Goal: Answer question/provide support: Share knowledge or assist other users

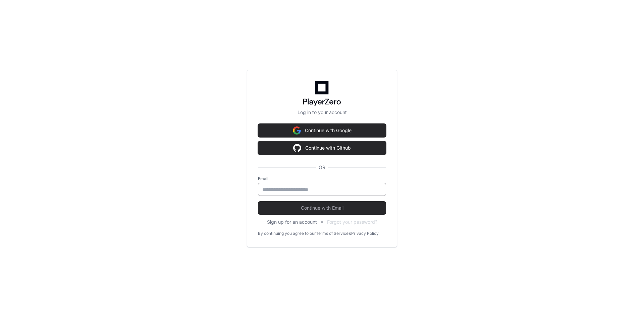
click at [303, 190] on input "email" at bounding box center [321, 189] width 119 height 7
type input "**********"
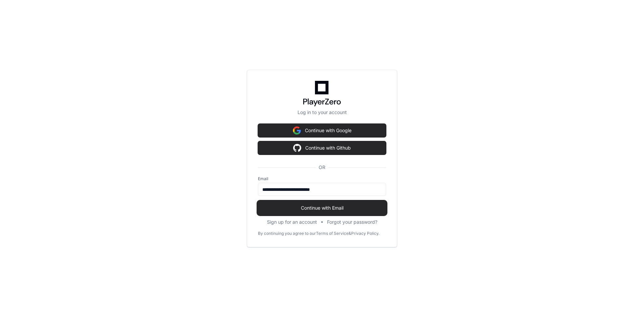
click at [309, 210] on span "Continue with Email" at bounding box center [322, 208] width 128 height 7
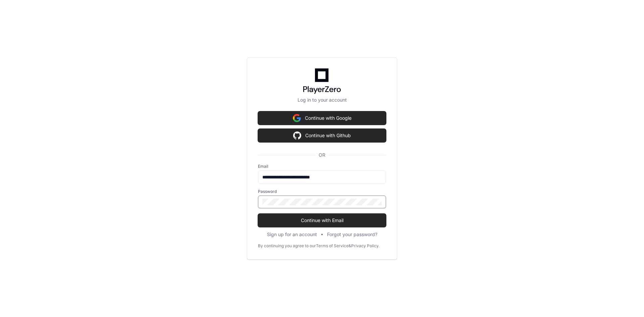
click at [258, 214] on button "Continue with Email" at bounding box center [322, 220] width 128 height 13
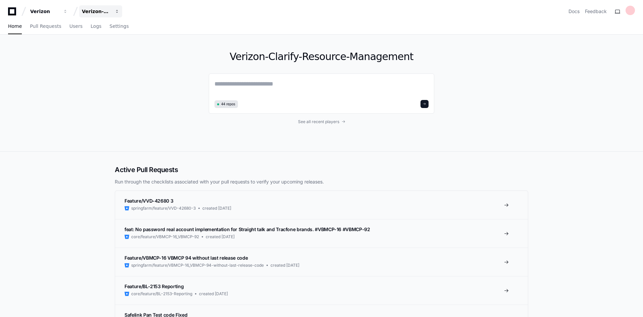
click at [116, 13] on span "button" at bounding box center [117, 11] width 5 height 5
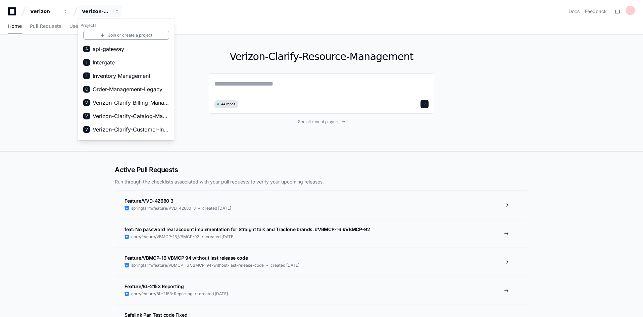
click at [36, 77] on div "Verizon-Clarify-Resource-Management 44 repos See all recent players" at bounding box center [321, 93] width 643 height 117
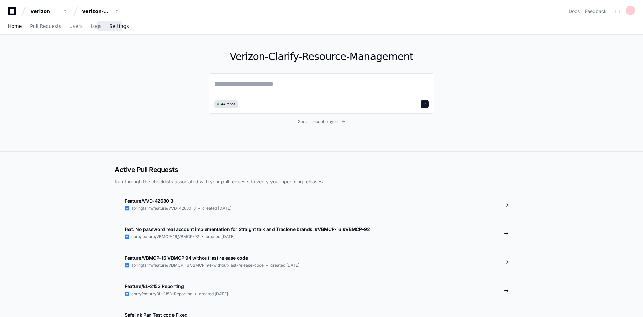
click at [114, 28] on span "Settings" at bounding box center [118, 26] width 19 height 4
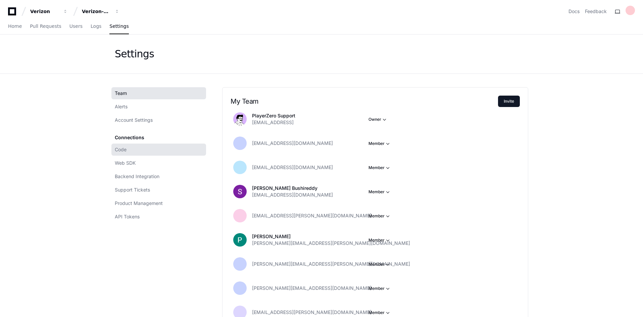
click at [120, 151] on span "Code" at bounding box center [121, 149] width 12 height 7
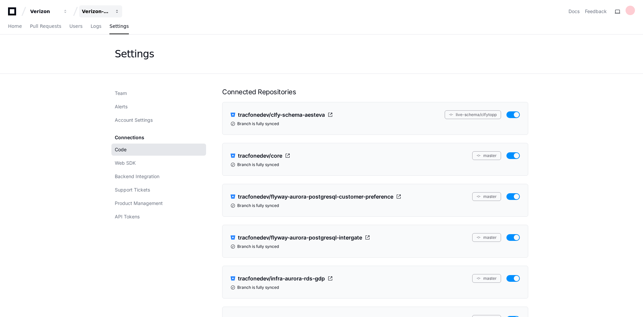
click at [118, 11] on span "button" at bounding box center [117, 11] width 5 height 5
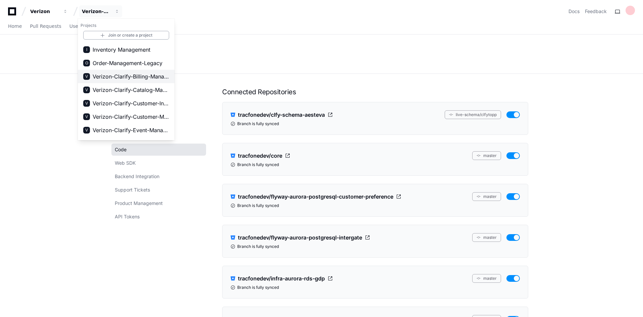
scroll to position [67, 0]
click at [143, 115] on span "Verizon-Clarify-Order-Management" at bounding box center [131, 116] width 76 height 8
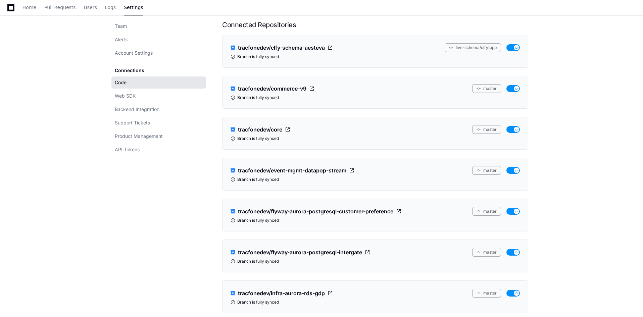
scroll to position [0, 0]
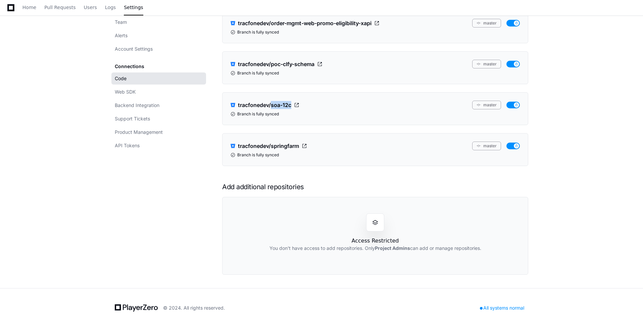
scroll to position [7666, 0]
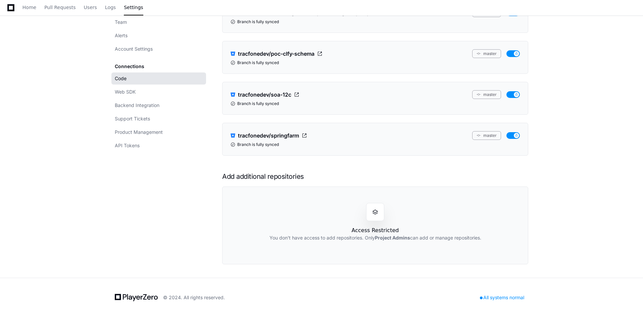
drag, startPoint x: 293, startPoint y: 106, endPoint x: 229, endPoint y: 92, distance: 65.2
click at [233, 89] on li "tracfonedev/soa-12c master Branch is fully synced" at bounding box center [375, 98] width 306 height 33
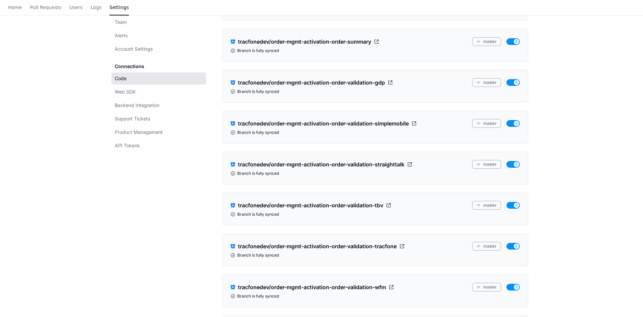
scroll to position [0, 0]
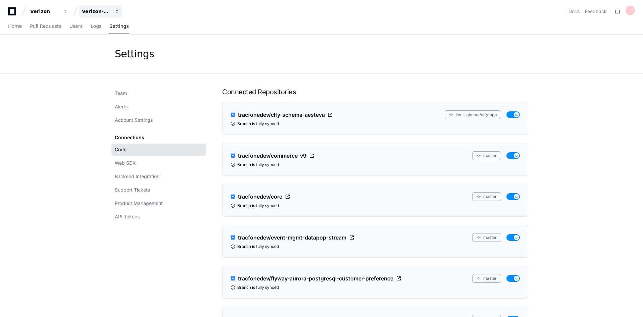
click at [118, 11] on span "button" at bounding box center [117, 11] width 5 height 5
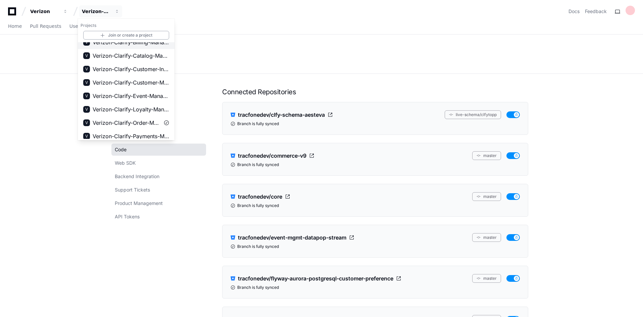
scroll to position [67, 0]
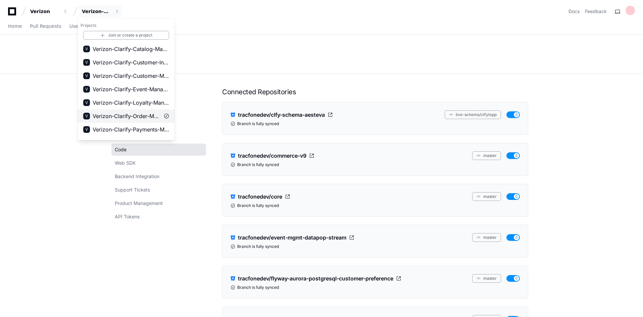
click at [125, 116] on span "Verizon-Clarify-Order-Management" at bounding box center [126, 116] width 67 height 8
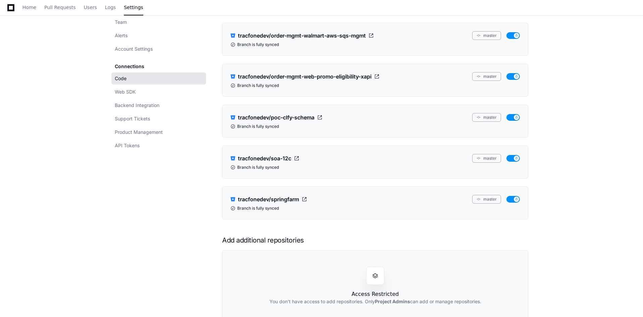
scroll to position [5972, 0]
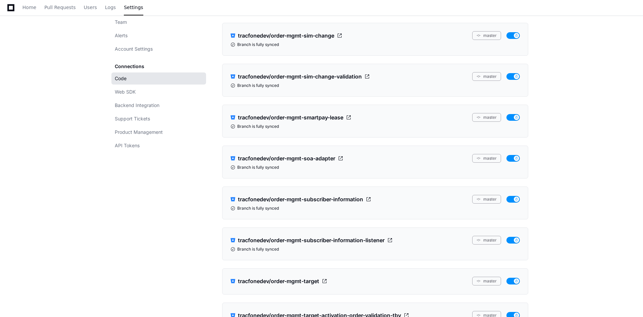
click at [137, 82] on link "Code" at bounding box center [158, 78] width 95 height 12
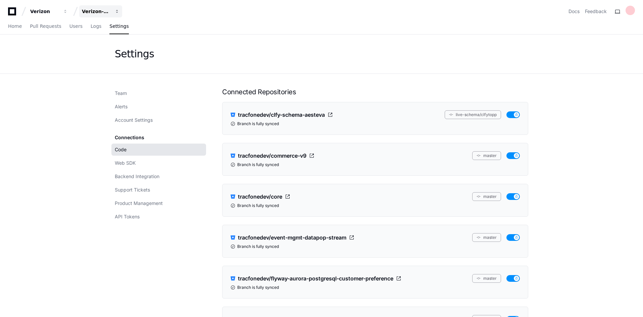
click at [116, 11] on span "button" at bounding box center [117, 11] width 5 height 5
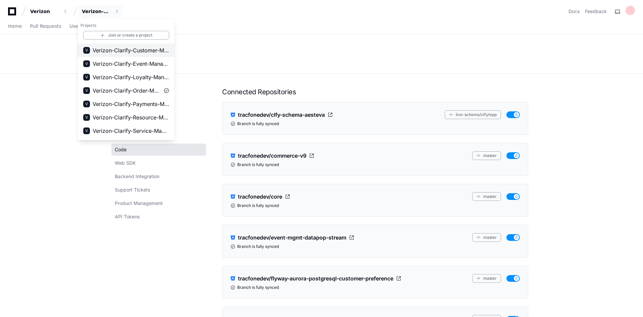
scroll to position [101, 0]
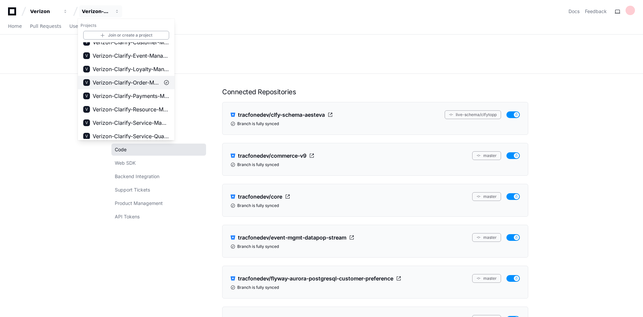
click at [136, 81] on span "Verizon-Clarify-Order-Management" at bounding box center [126, 82] width 67 height 8
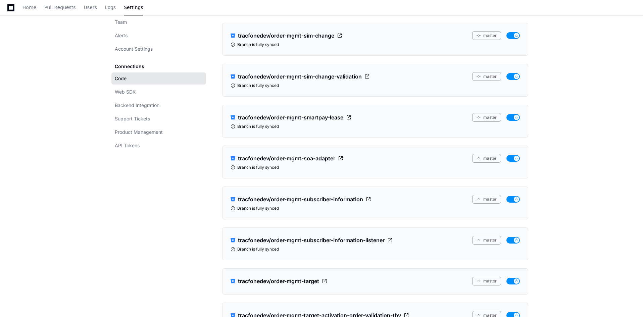
scroll to position [7602, 0]
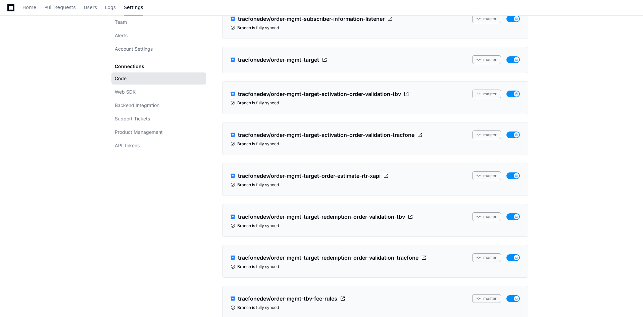
scroll to position [6059, 0]
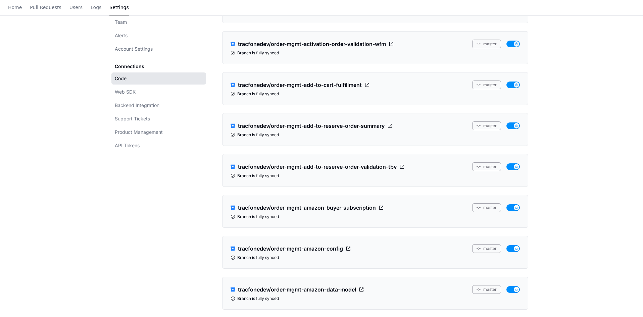
scroll to position [0, 0]
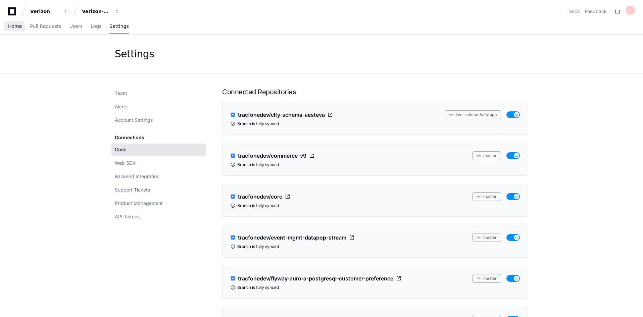
click at [11, 25] on span "Home" at bounding box center [15, 26] width 14 height 4
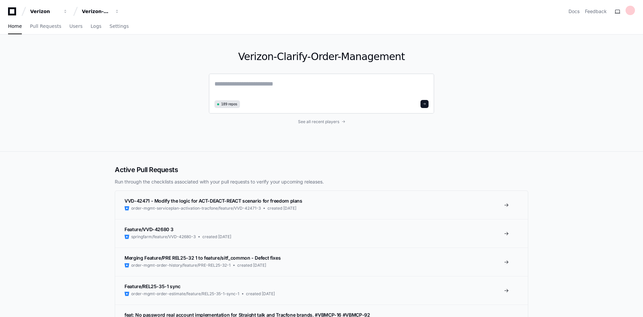
click at [216, 83] on textarea at bounding box center [321, 88] width 214 height 19
type textarea "**********"
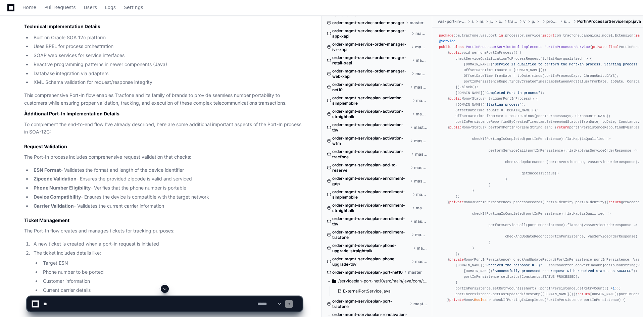
scroll to position [1208, 0]
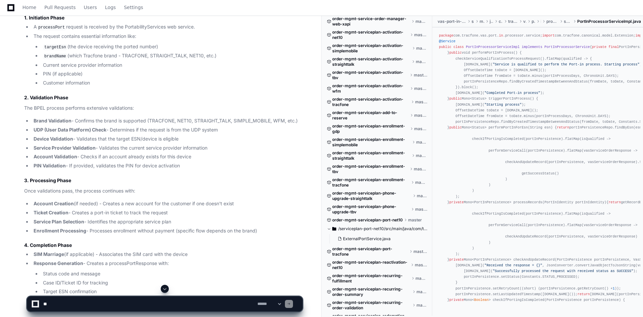
scroll to position [771, 0]
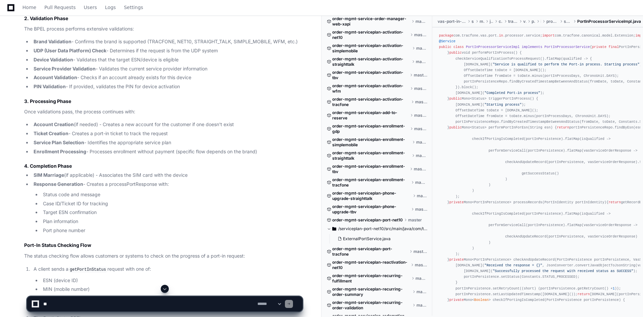
click at [69, 303] on textarea at bounding box center [149, 304] width 214 height 15
type textarea "**********"
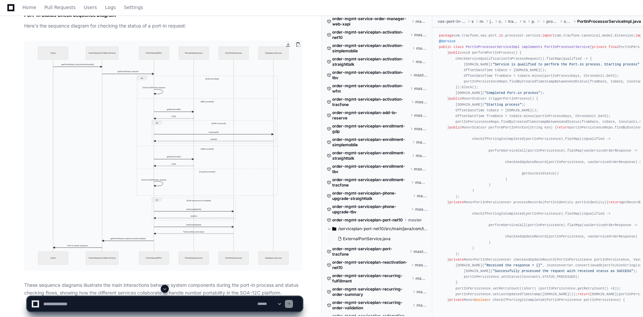
scroll to position [2155, 0]
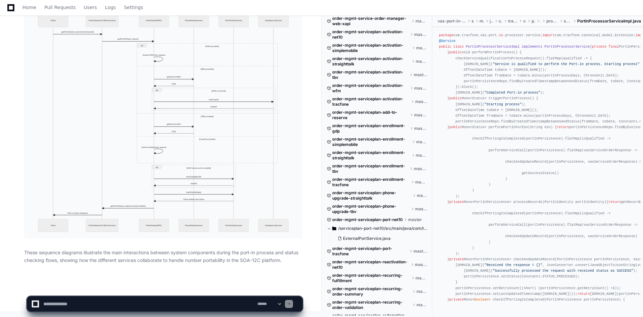
click at [107, 304] on textarea at bounding box center [149, 304] width 214 height 15
type textarea "**********"
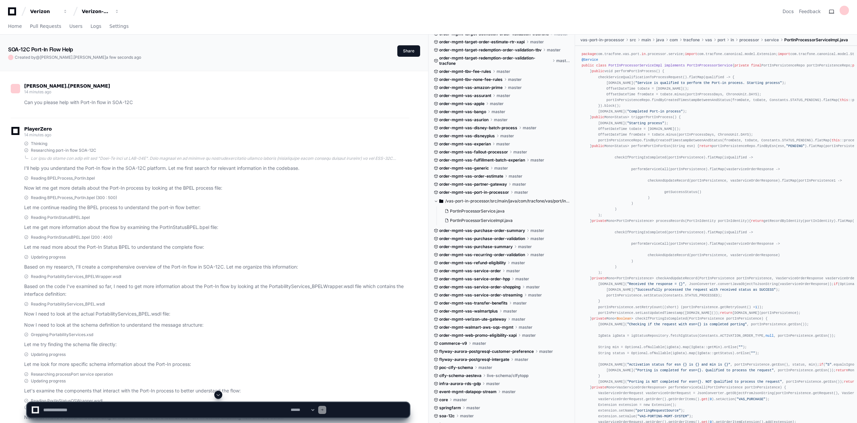
scroll to position [631, 0]
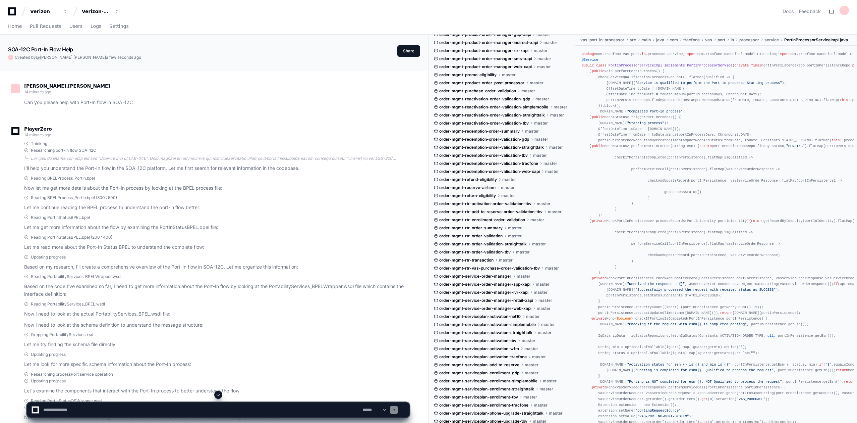
click at [395, 317] on div "Grepping PortabilityServices.xsd" at bounding box center [216, 334] width 385 height 5
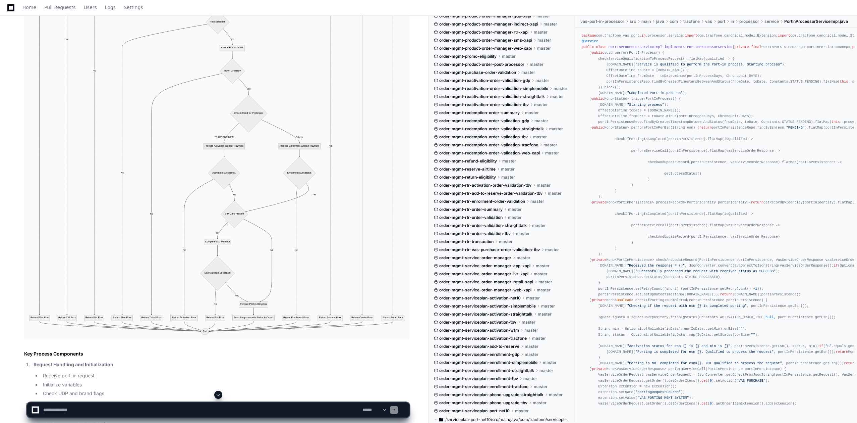
scroll to position [3234, 0]
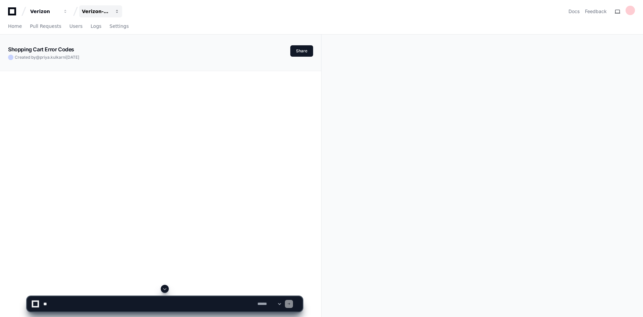
click at [117, 13] on span "button" at bounding box center [117, 11] width 5 height 5
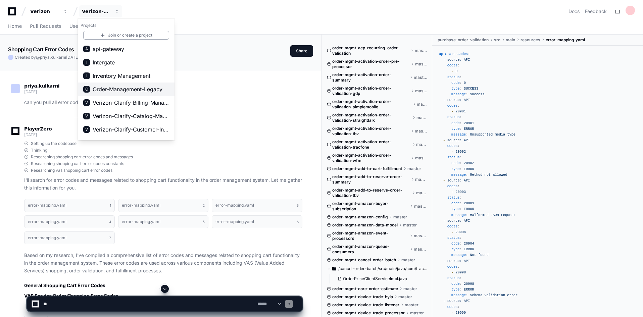
click at [125, 89] on span "Order-Management-Legacy" at bounding box center [128, 89] width 70 height 8
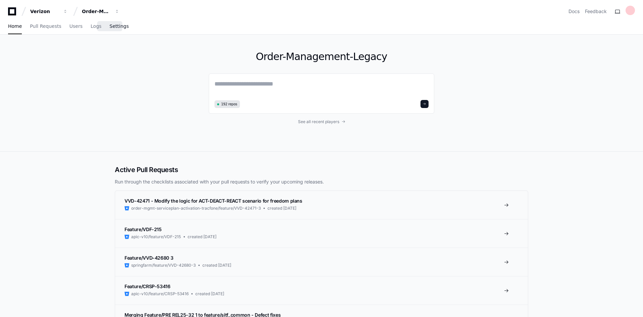
click at [113, 26] on span "Settings" at bounding box center [118, 26] width 19 height 4
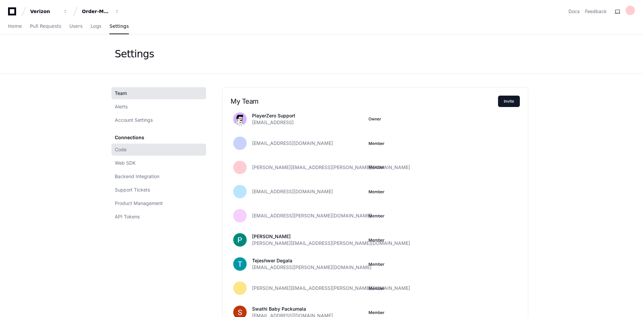
click at [126, 151] on span "Code" at bounding box center [121, 149] width 12 height 7
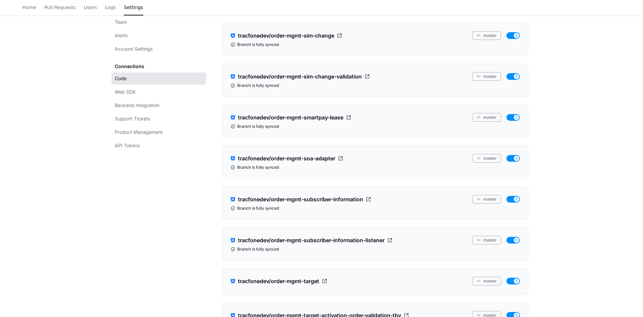
scroll to position [7725, 0]
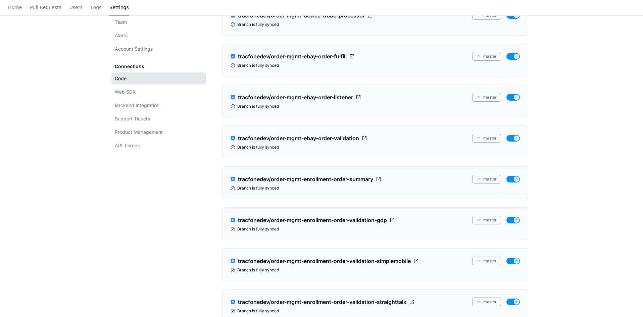
scroll to position [0, 0]
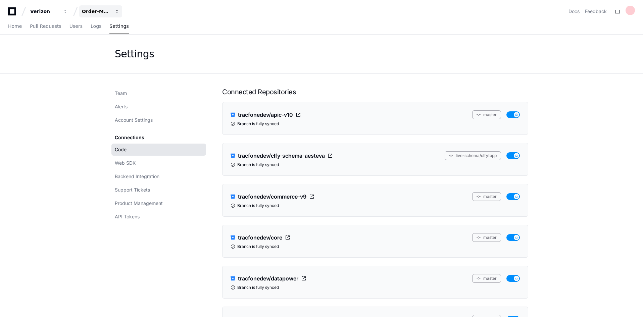
click at [117, 9] on span "button" at bounding box center [117, 11] width 5 height 5
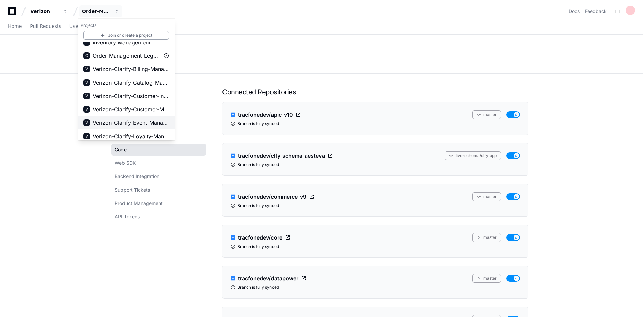
scroll to position [67, 0]
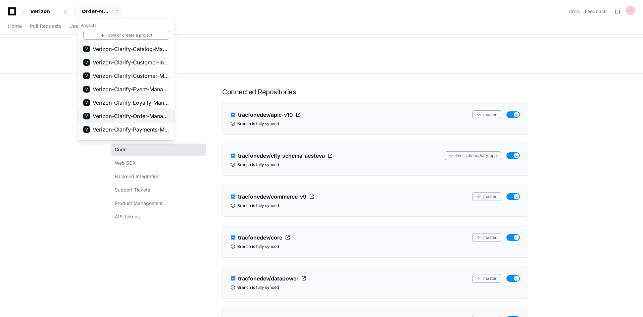
click at [146, 115] on span "Verizon-Clarify-Order-Management" at bounding box center [131, 116] width 76 height 8
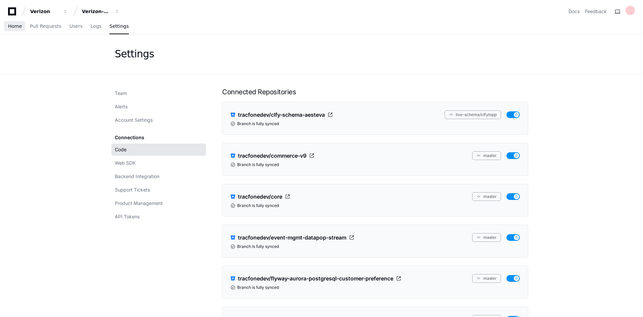
click at [14, 26] on span "Home" at bounding box center [15, 26] width 14 height 4
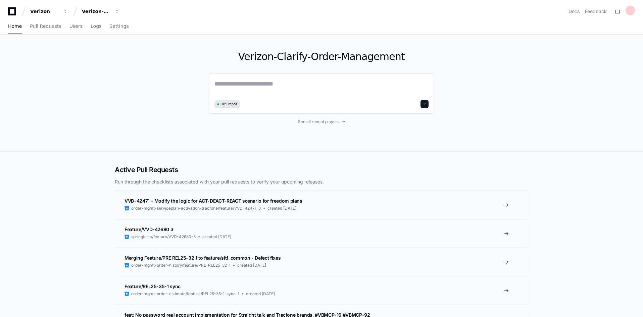
click at [217, 83] on textarea at bounding box center [321, 88] width 214 height 19
type textarea "**********"
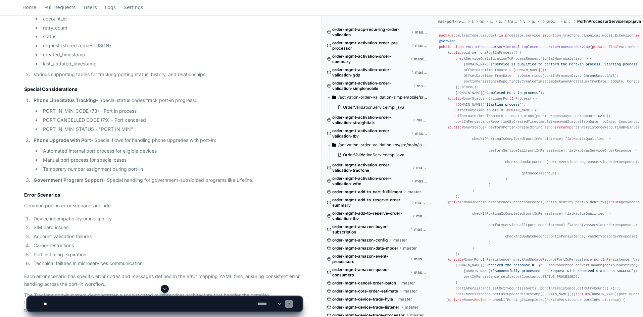
scroll to position [1320, 0]
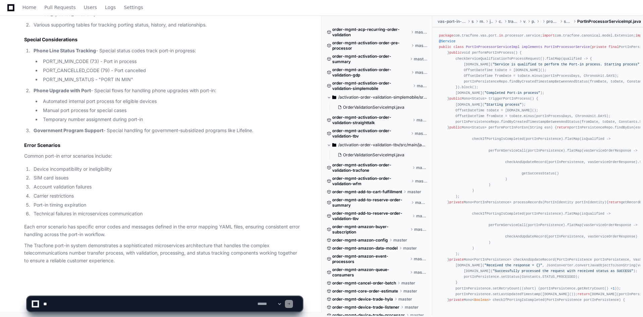
click at [93, 306] on textarea at bounding box center [149, 304] width 214 height 15
type textarea "**********"
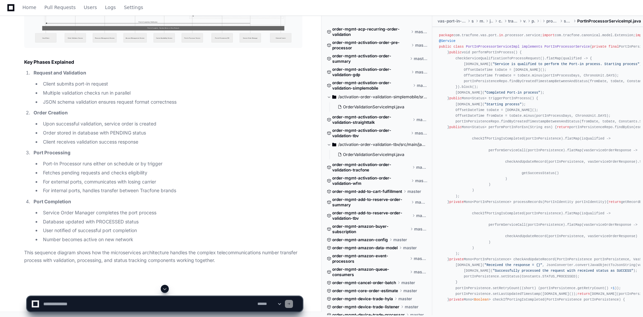
scroll to position [1757, 0]
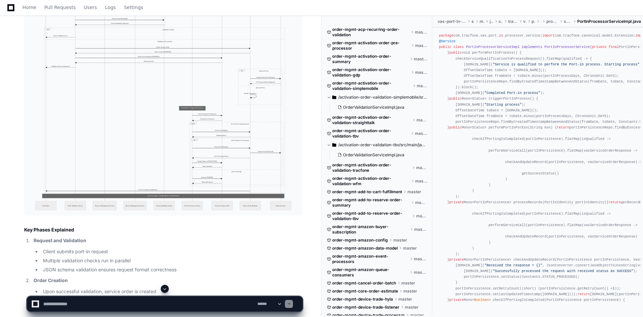
click at [203, 173] on img at bounding box center [163, 85] width 278 height 261
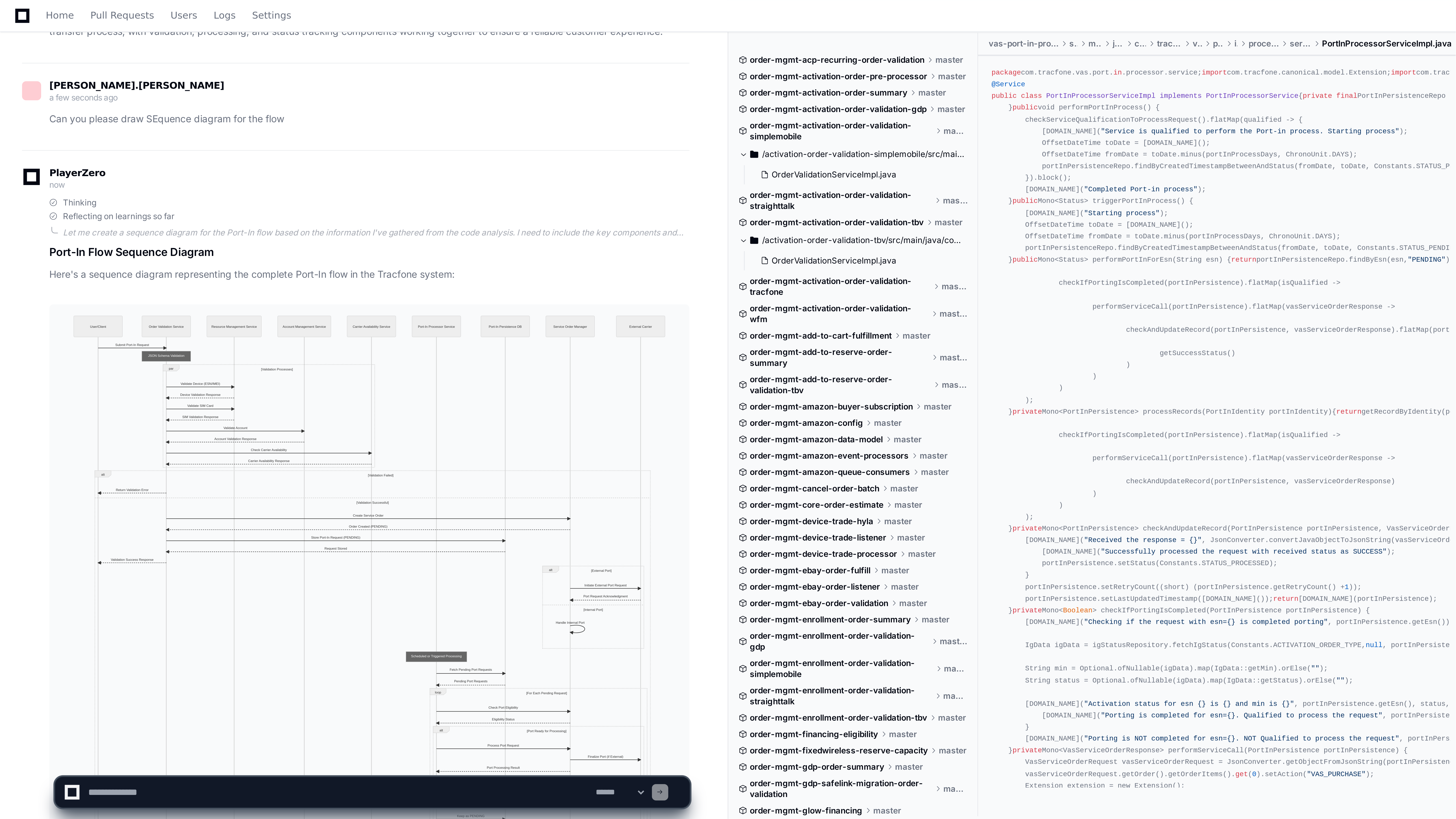
scroll to position [231, 0]
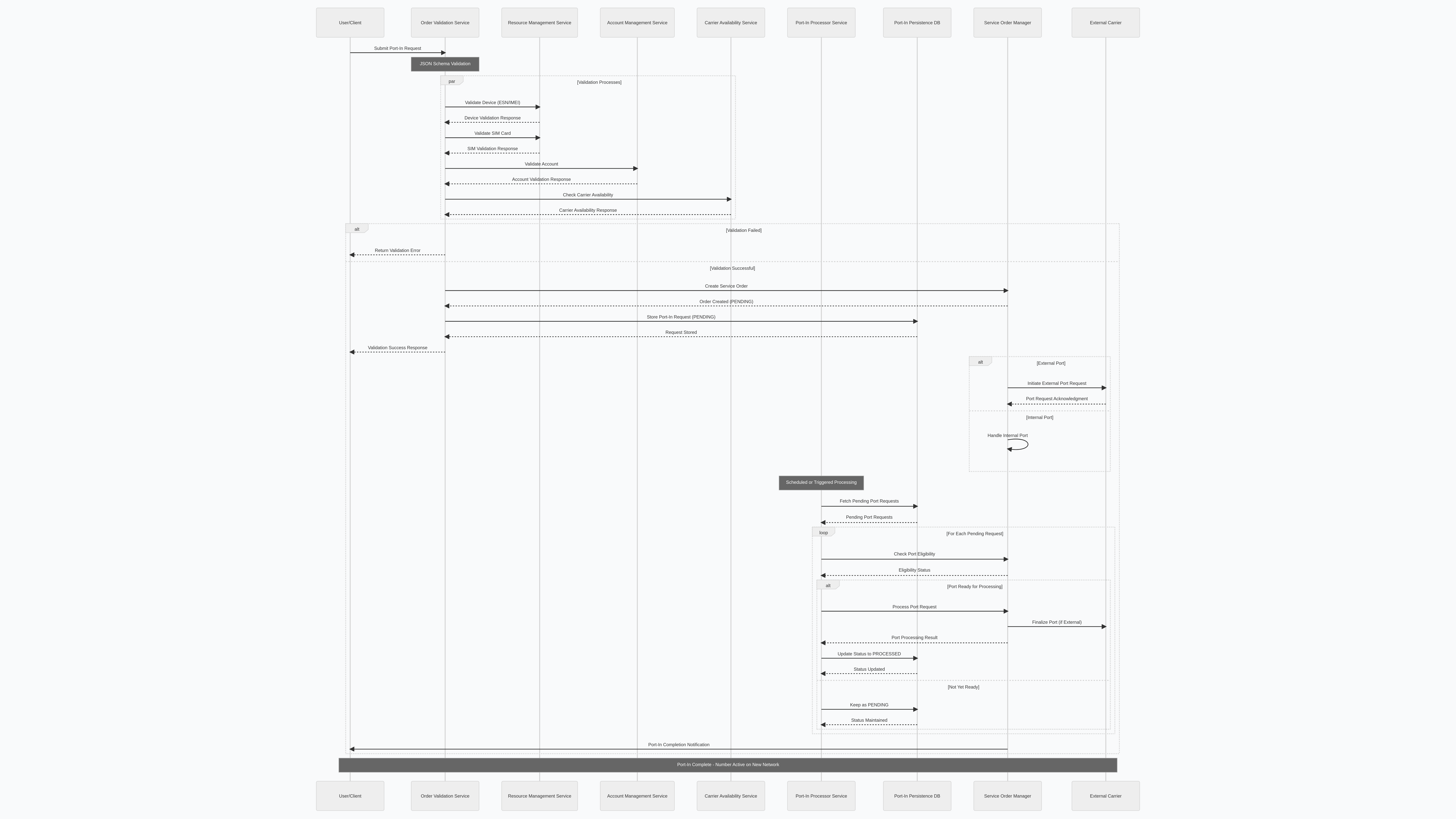
click at [364, 179] on img at bounding box center [728, 409] width 1456 height 819
click at [364, 24] on img at bounding box center [728, 409] width 1456 height 819
click at [364, 179] on img at bounding box center [728, 409] width 1456 height 819
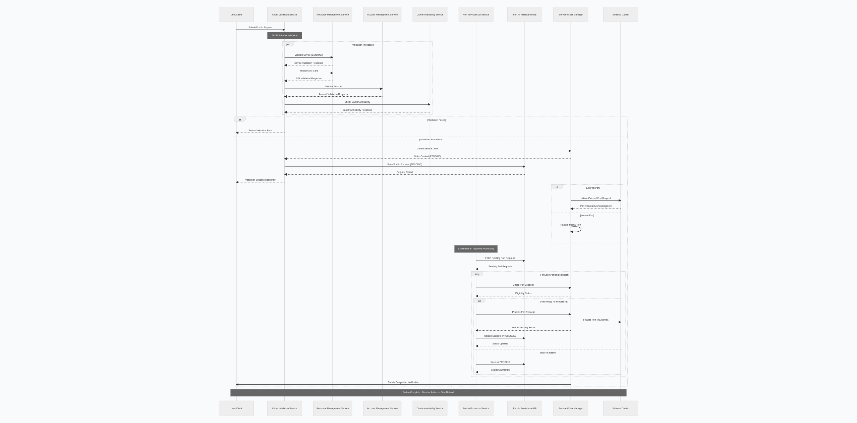
scroll to position [723, 0]
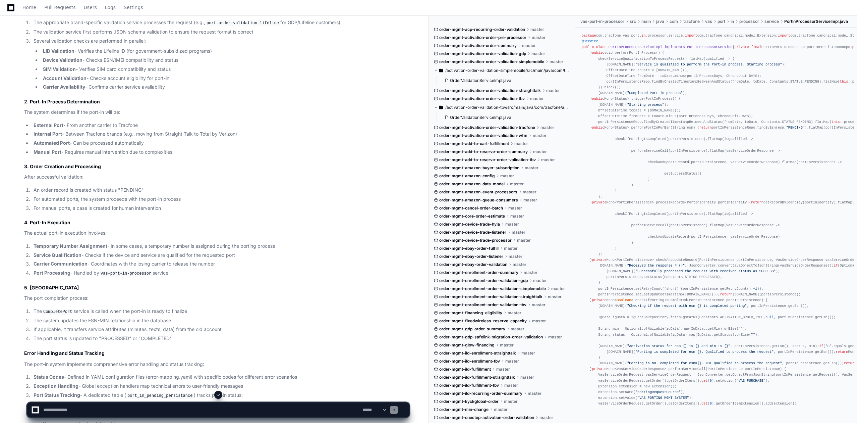
click at [387, 245] on li "Temporary Number Assignment - In some cases, a temporary number is assigned dur…" at bounding box center [221, 246] width 378 height 8
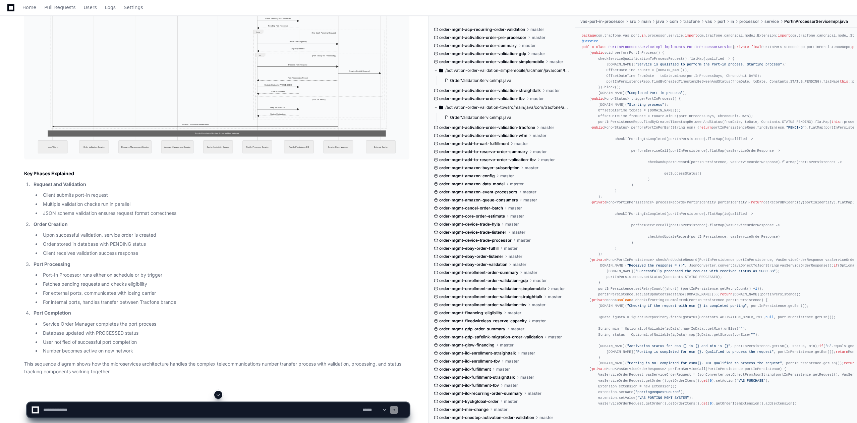
scroll to position [1851, 0]
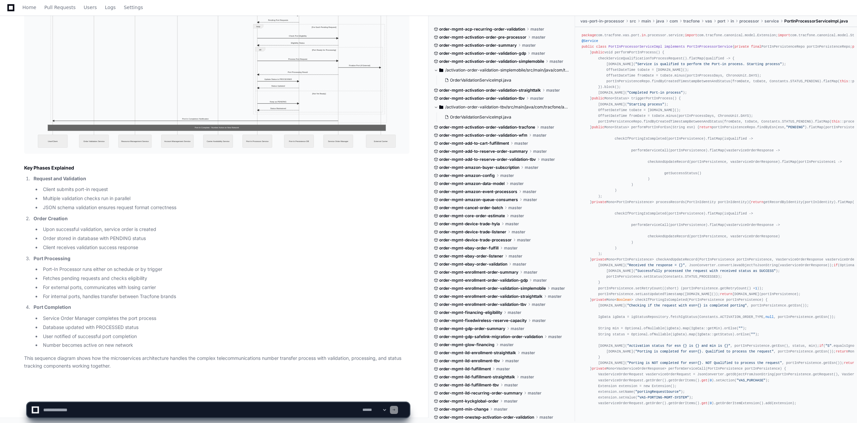
click at [160, 317] on textarea at bounding box center [201, 409] width 319 height 15
type textarea "**********"
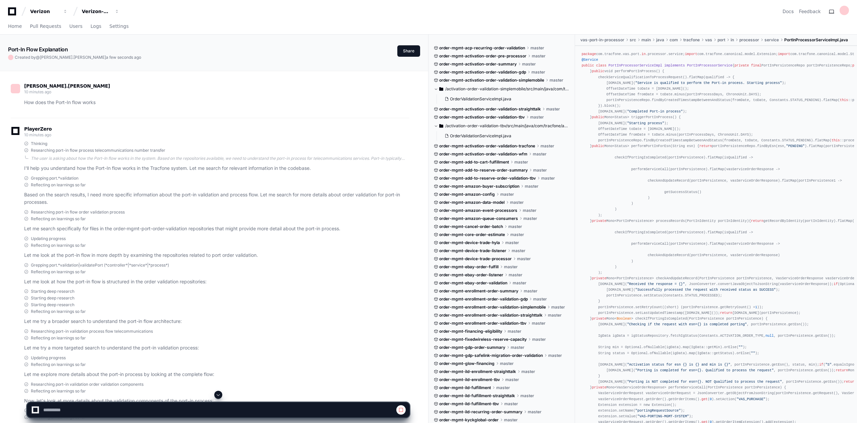
click at [391, 251] on p "Let me look at the port-in flow in more depth by examining the repositories rel…" at bounding box center [216, 255] width 385 height 8
click at [383, 294] on div "Starting deep research Starting deep research Starting deep research Reflecting…" at bounding box center [216, 300] width 385 height 25
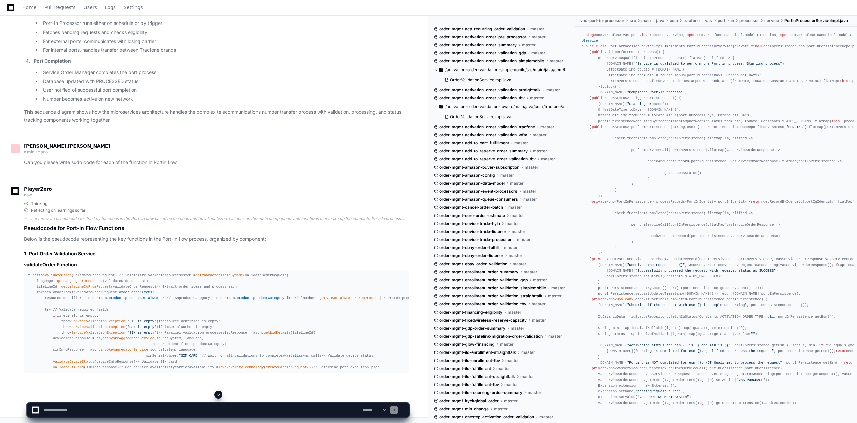
scroll to position [2236, 0]
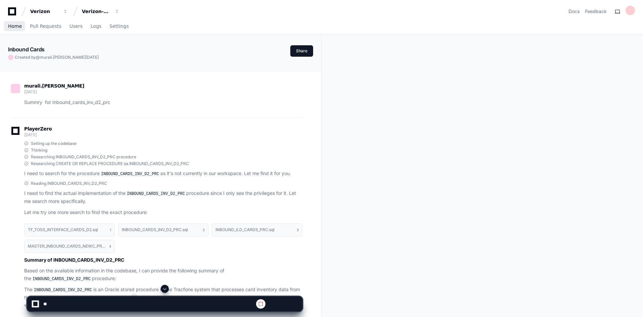
click at [12, 27] on span "Home" at bounding box center [15, 26] width 14 height 4
click at [117, 12] on span "button" at bounding box center [117, 11] width 5 height 5
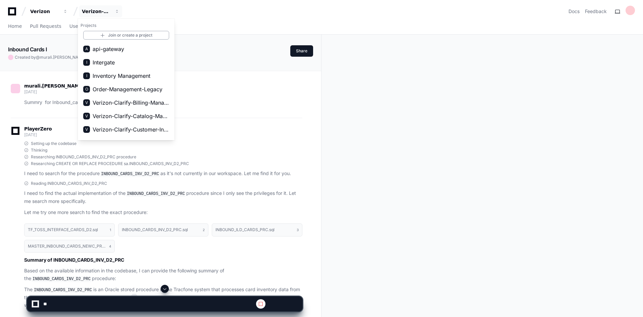
click at [116, 139] on span "Verizon-Clarify-Customer-Management" at bounding box center [131, 143] width 76 height 8
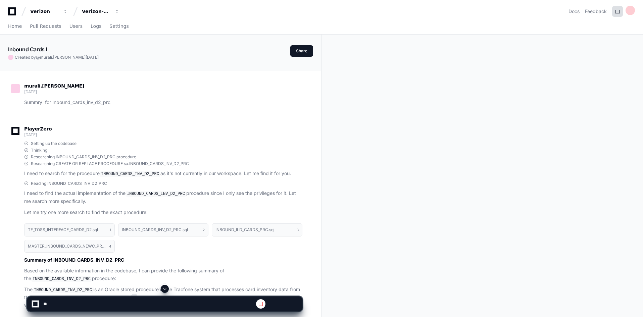
click at [620, 12] on button at bounding box center [617, 11] width 11 height 11
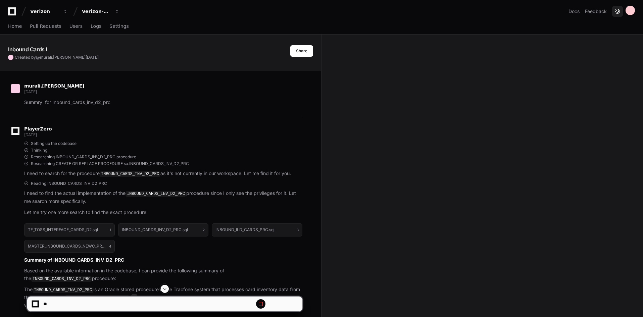
click at [621, 11] on button at bounding box center [617, 11] width 11 height 11
click at [629, 11] on div at bounding box center [629, 10] width 9 height 9
click at [616, 11] on button at bounding box center [617, 11] width 11 height 11
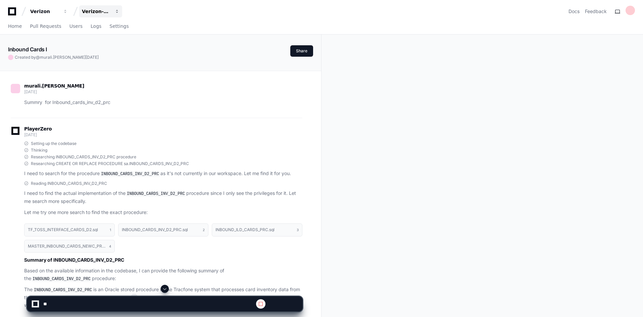
click at [117, 12] on span "button" at bounding box center [117, 11] width 5 height 5
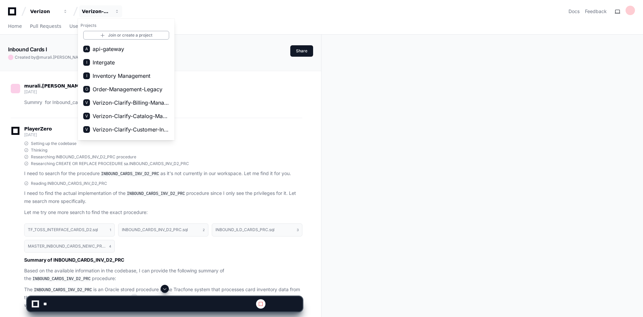
click at [126, 125] on span "Verizon-Clarify-Customer-Integrations" at bounding box center [131, 129] width 76 height 8
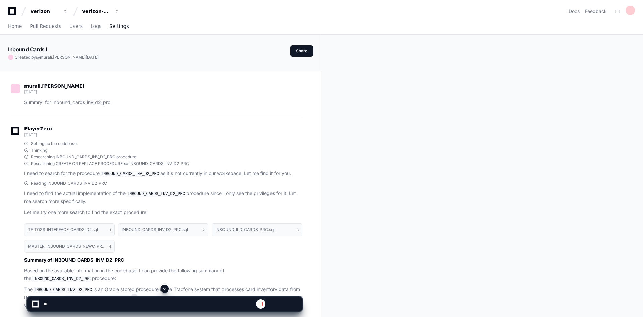
click at [110, 25] on span "Settings" at bounding box center [118, 26] width 19 height 4
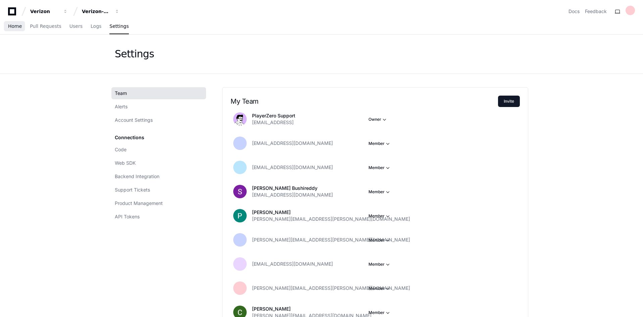
click at [14, 27] on span "Home" at bounding box center [15, 26] width 14 height 4
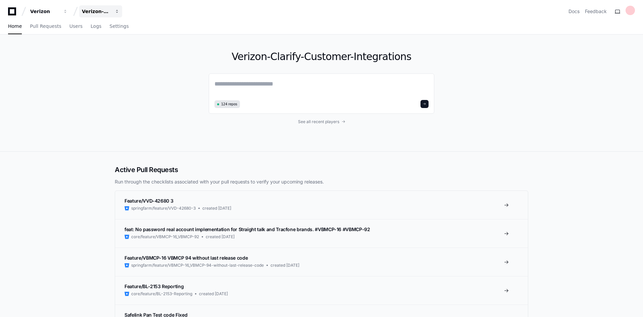
click at [119, 11] on span "button" at bounding box center [117, 11] width 5 height 5
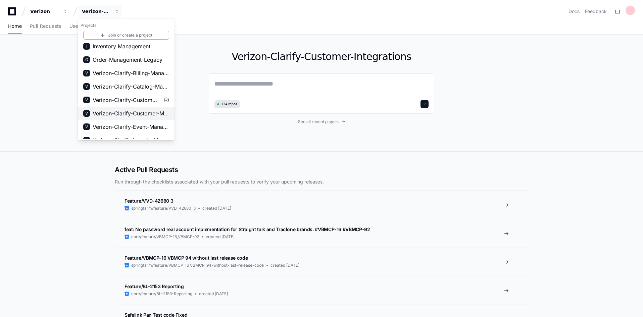
scroll to position [34, 0]
click at [135, 108] on span "Verizon-Clarify-Customer-Management" at bounding box center [131, 109] width 76 height 8
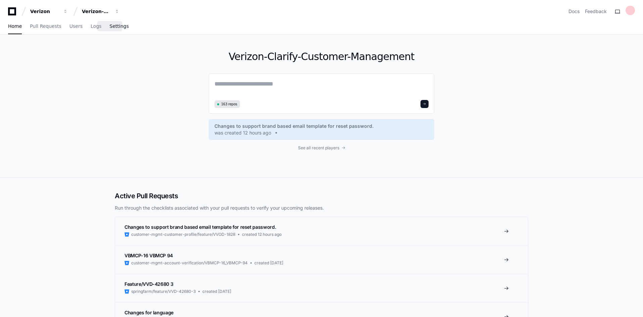
click at [116, 28] on span "Settings" at bounding box center [118, 26] width 19 height 4
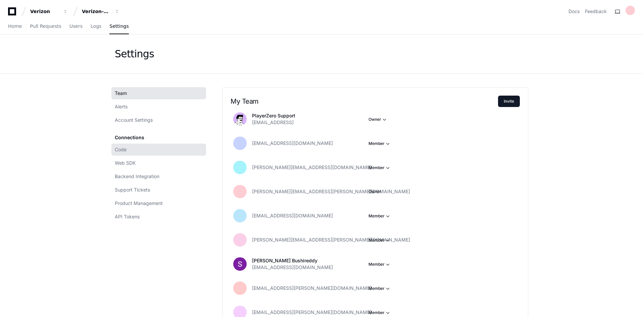
click at [126, 147] on span "Code" at bounding box center [121, 149] width 12 height 7
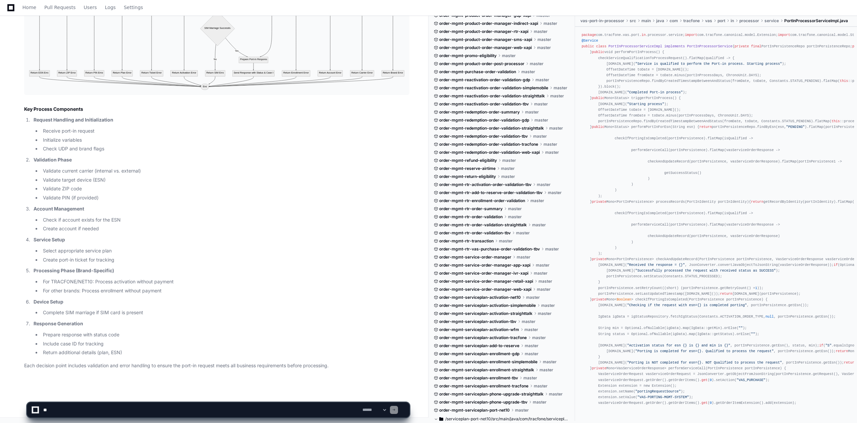
scroll to position [3411, 0]
click at [116, 409] on textarea at bounding box center [201, 409] width 319 height 15
type textarea "**********"
